Goal: Task Accomplishment & Management: Manage account settings

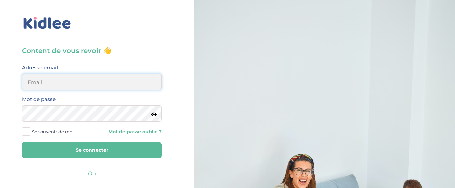
click at [85, 78] on input "email" at bounding box center [92, 82] width 140 height 16
type input "[EMAIL_ADDRESS][DOMAIN_NAME]"
click at [22, 141] on button "Se connecter" at bounding box center [92, 149] width 140 height 16
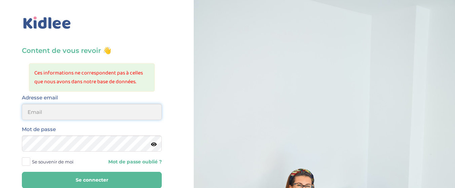
drag, startPoint x: 0, startPoint y: 0, endPoint x: 62, endPoint y: 118, distance: 133.6
click at [62, 118] on input "email" at bounding box center [92, 112] width 140 height 16
type input "[EMAIL_ADDRESS][DOMAIN_NAME]"
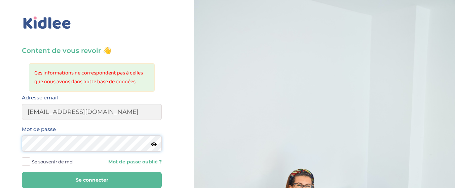
click at [22, 171] on button "Se connecter" at bounding box center [92, 179] width 140 height 16
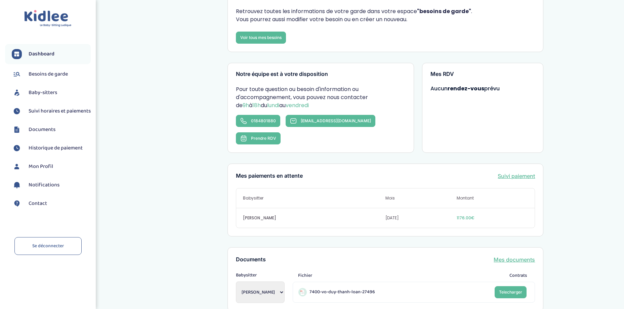
scroll to position [67, 0]
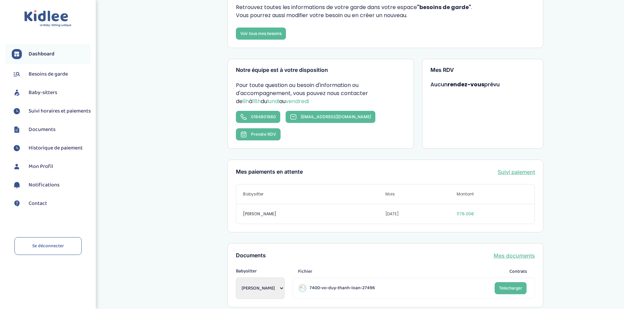
click at [454, 168] on link "Suivi paiement" at bounding box center [516, 172] width 37 height 8
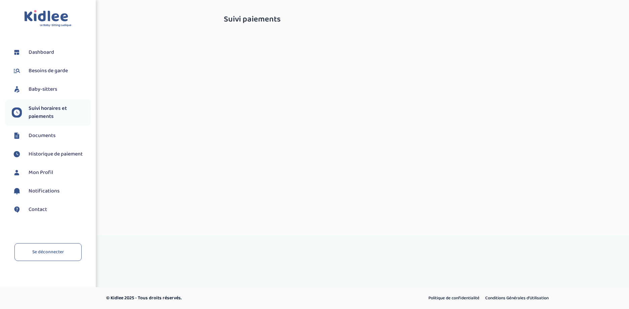
select select "septembre 2025"
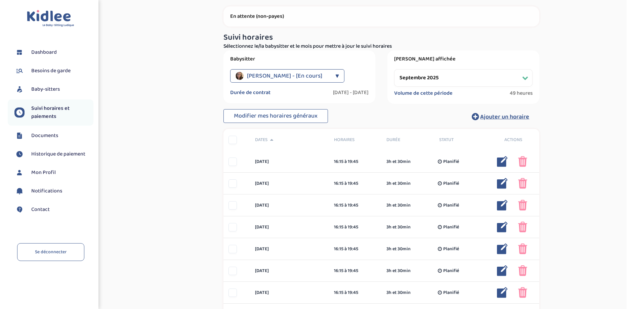
scroll to position [34, 0]
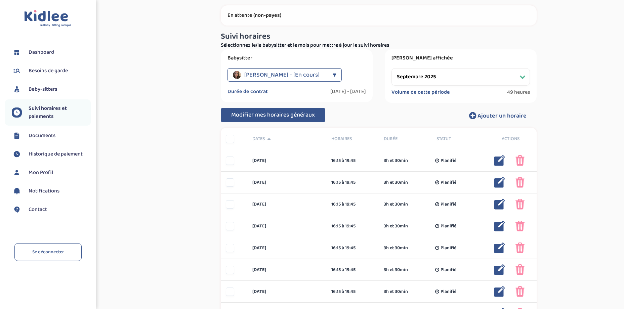
click at [296, 114] on span "Modifier mes horaires généraux" at bounding box center [273, 114] width 84 height 9
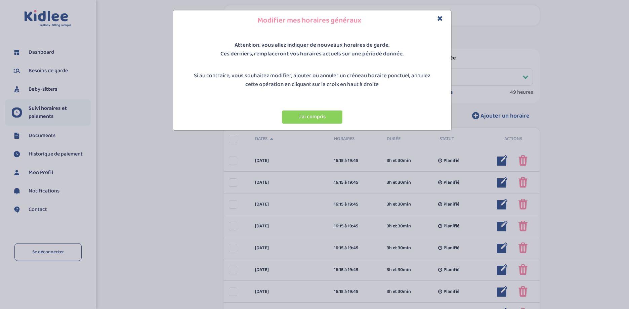
click at [296, 114] on button "J'ai compris" at bounding box center [312, 117] width 60 height 13
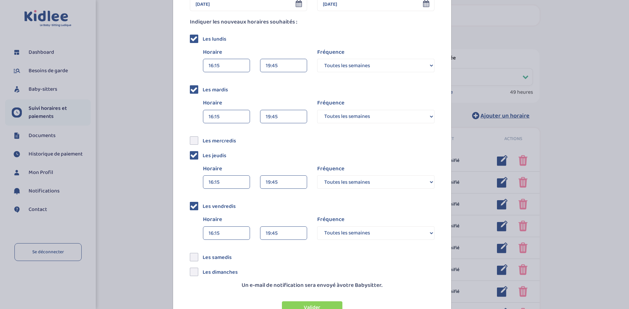
scroll to position [116, 0]
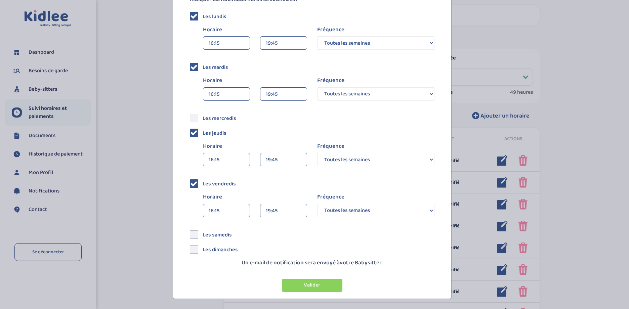
click at [289, 211] on div "19:45" at bounding box center [284, 210] width 36 height 13
click at [282, 228] on div "18:30 (2h 15min)" at bounding box center [283, 225] width 46 height 17
click at [286, 43] on div "19:45" at bounding box center [284, 43] width 36 height 13
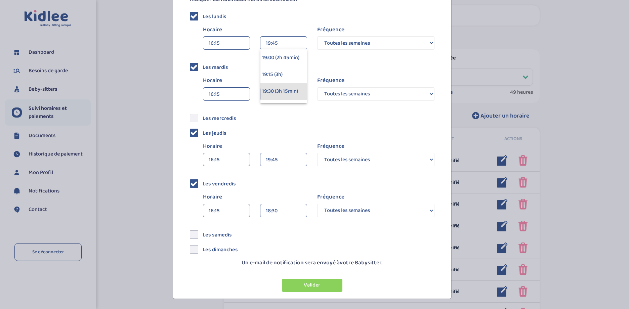
click at [280, 84] on div "19:30 (3h 15min)" at bounding box center [283, 91] width 46 height 17
click at [281, 93] on div "19:45" at bounding box center [284, 94] width 36 height 13
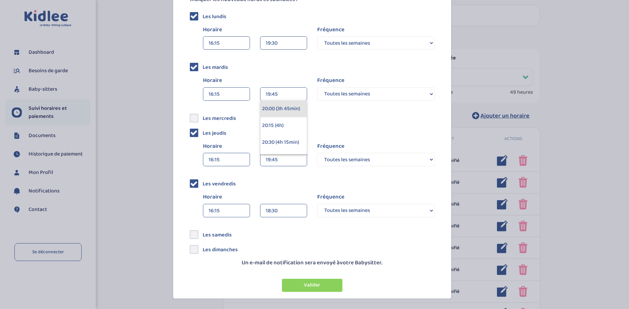
click at [279, 109] on div "20:00 (3h 45min)" at bounding box center [283, 108] width 46 height 17
click at [283, 164] on div "19:45" at bounding box center [284, 159] width 36 height 13
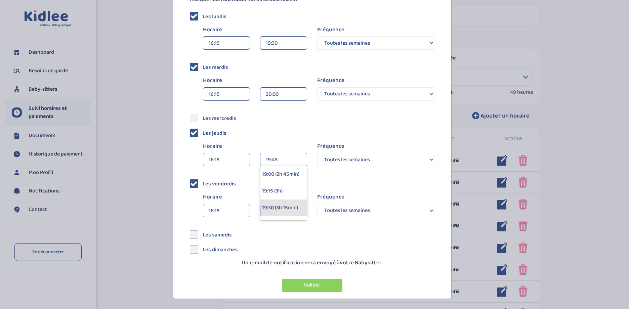
click at [282, 207] on div "19:30 (3h 15min)" at bounding box center [283, 208] width 46 height 17
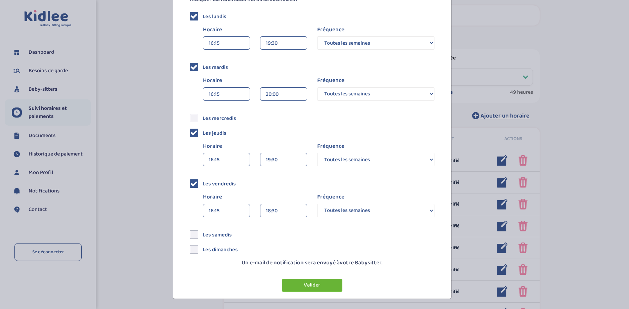
click at [313, 287] on button "Valider" at bounding box center [312, 285] width 60 height 13
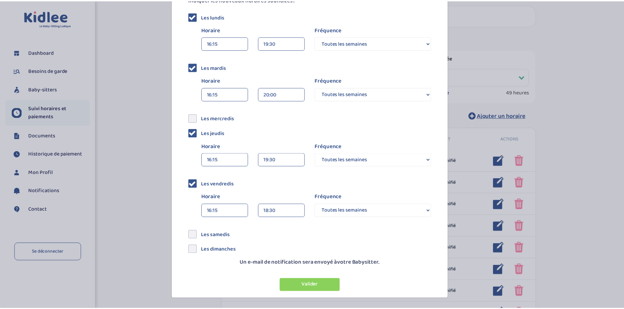
scroll to position [0, 0]
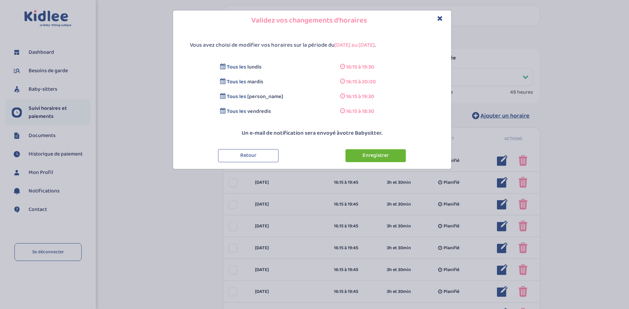
click at [372, 159] on button "Enregistrer" at bounding box center [375, 155] width 60 height 13
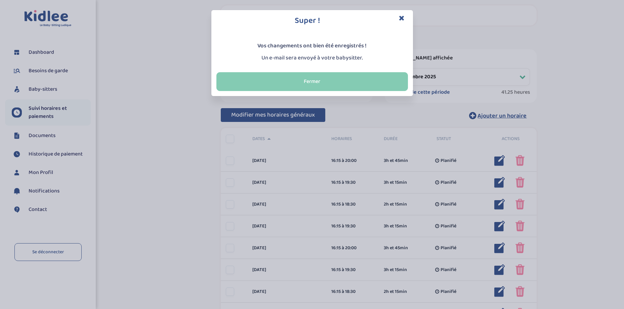
click at [353, 80] on button "Fermer" at bounding box center [312, 81] width 192 height 19
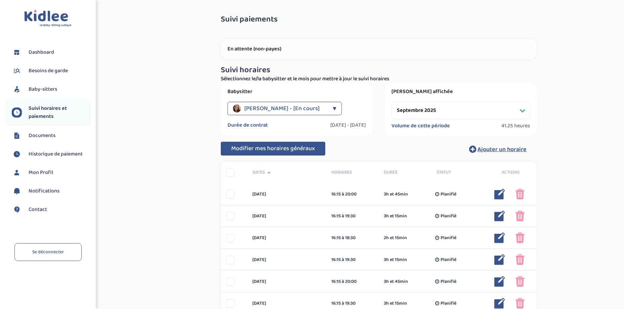
click at [37, 136] on span "Documents" at bounding box center [42, 136] width 27 height 8
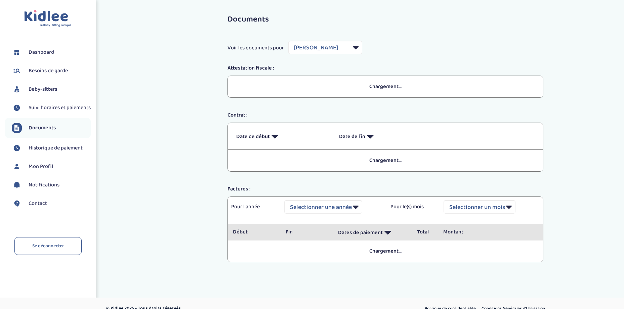
select select "19514"
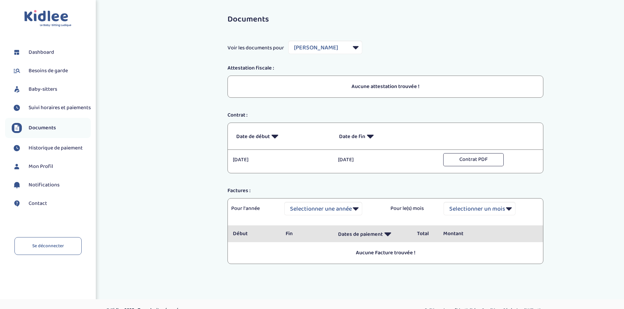
click at [48, 151] on span "Historique de paiement" at bounding box center [56, 148] width 54 height 8
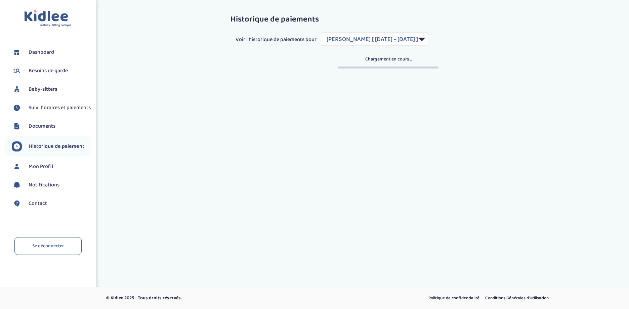
select select "2094"
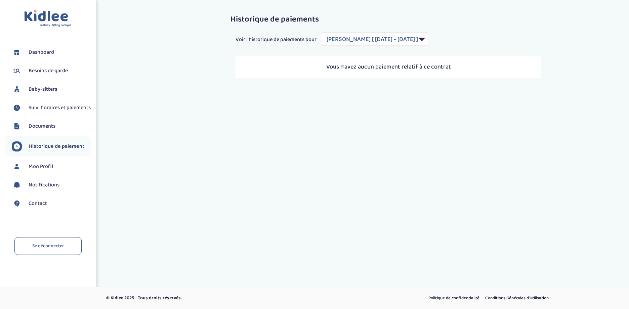
click at [37, 50] on span "Dashboard" at bounding box center [42, 52] width 26 height 8
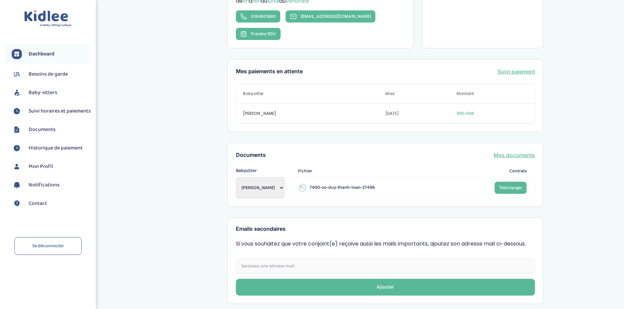
scroll to position [168, 0]
click at [506, 185] on span "Telecharger" at bounding box center [510, 187] width 23 height 5
